Goal: Information Seeking & Learning: Learn about a topic

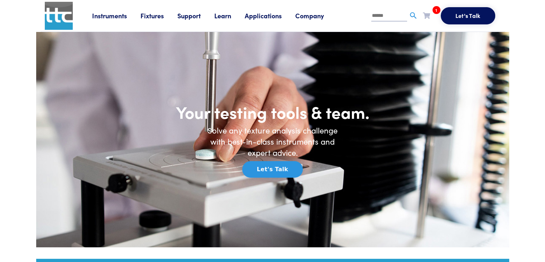
click at [265, 15] on link "Applications" at bounding box center [270, 15] width 51 height 9
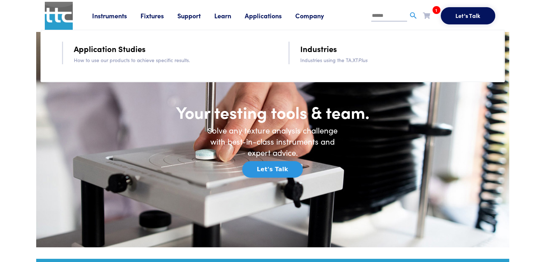
click at [230, 17] on link "Learn" at bounding box center [229, 15] width 30 height 9
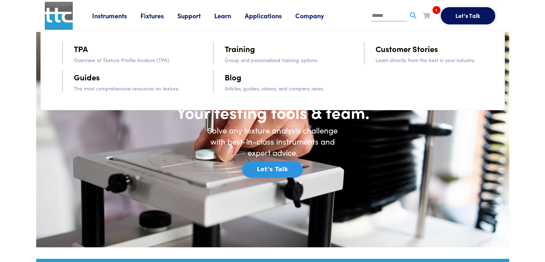
click at [79, 48] on link "TPA" at bounding box center [81, 48] width 14 height 13
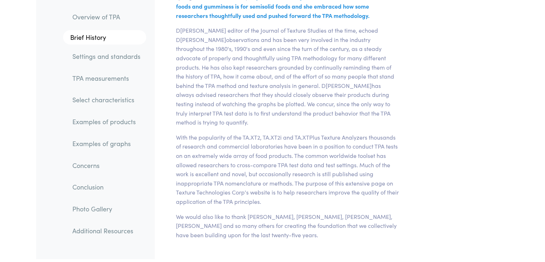
scroll to position [2508, 0]
click at [116, 58] on link "Settings and standards" at bounding box center [107, 56] width 80 height 16
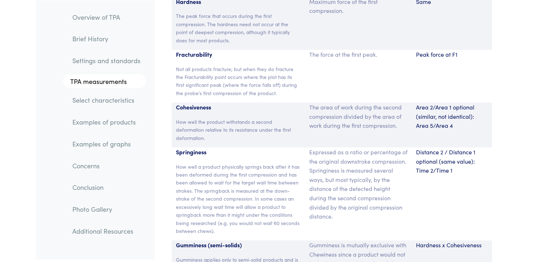
scroll to position [4777, 0]
